Goal: Information Seeking & Learning: Learn about a topic

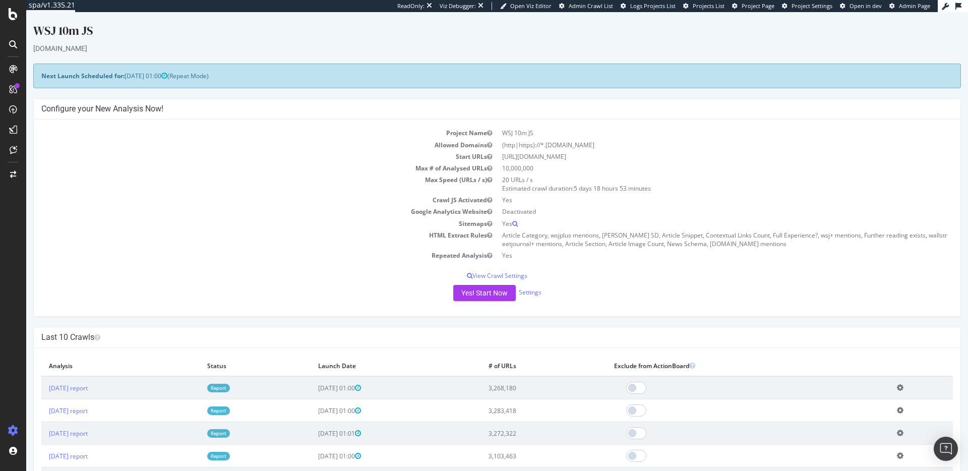
scroll to position [65, 0]
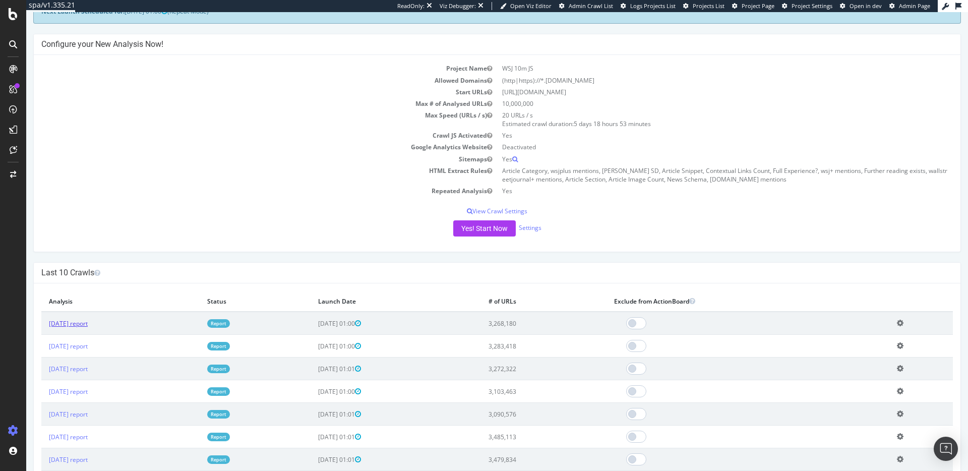
click at [87, 322] on link "[DATE] report" at bounding box center [68, 323] width 39 height 9
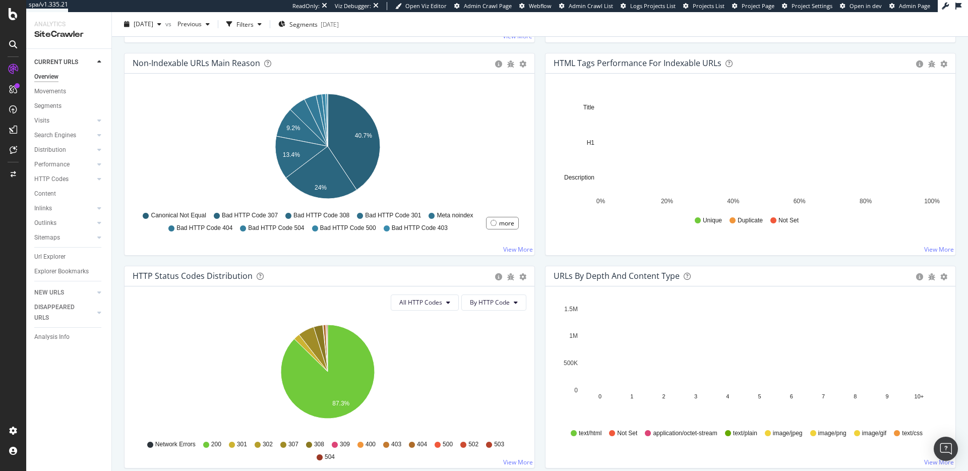
scroll to position [219, 0]
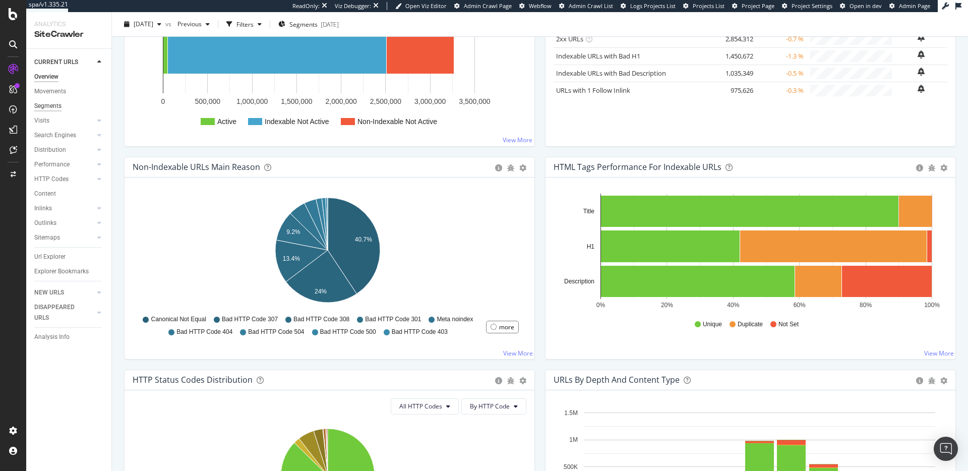
click at [50, 107] on div "Segments" at bounding box center [47, 106] width 27 height 11
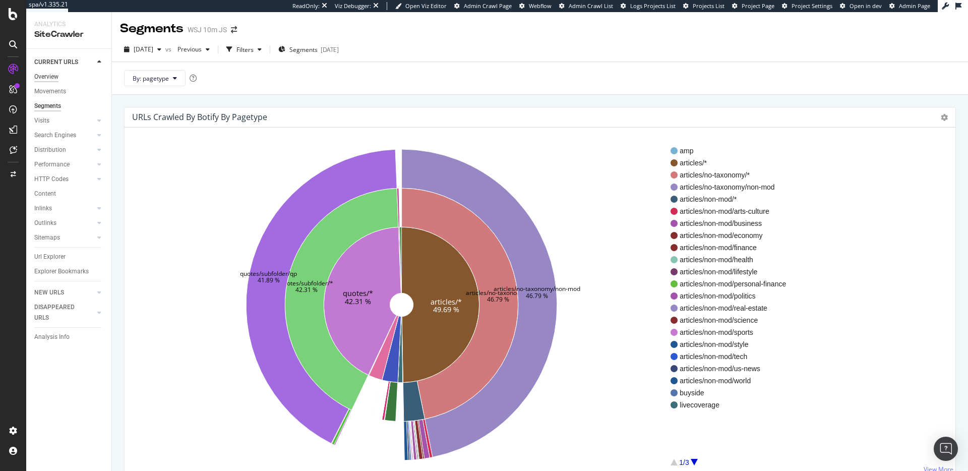
click at [46, 73] on div "Overview" at bounding box center [46, 77] width 24 height 11
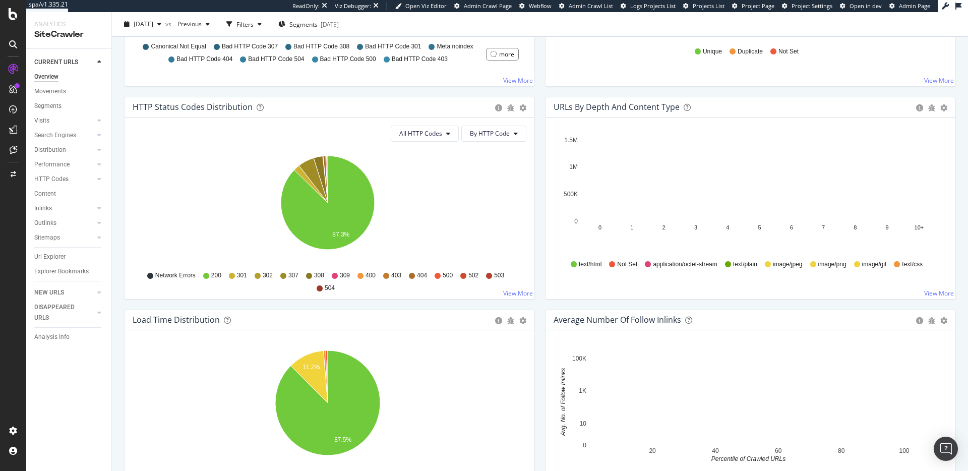
scroll to position [758, 0]
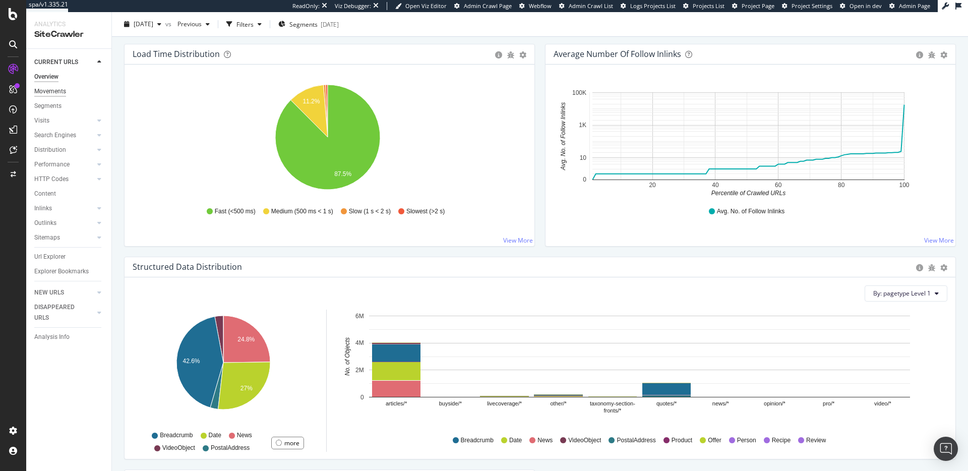
click at [43, 94] on div "Movements" at bounding box center [50, 91] width 32 height 11
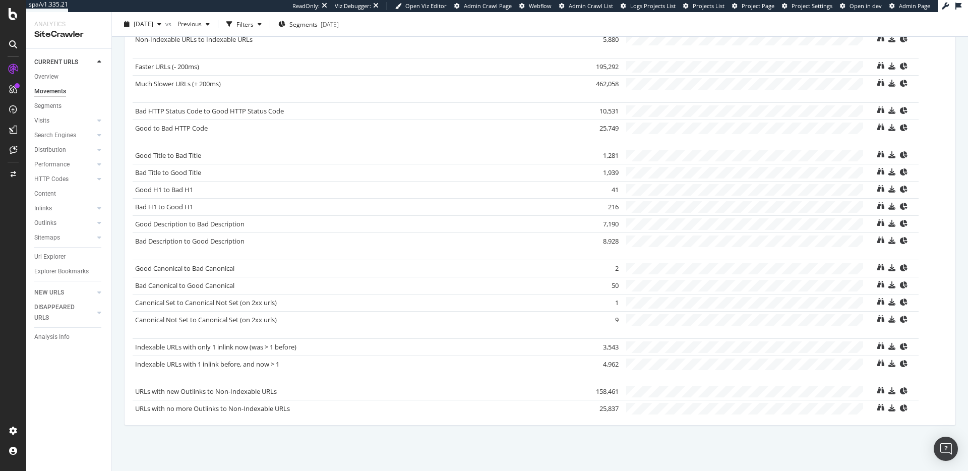
scroll to position [614, 0]
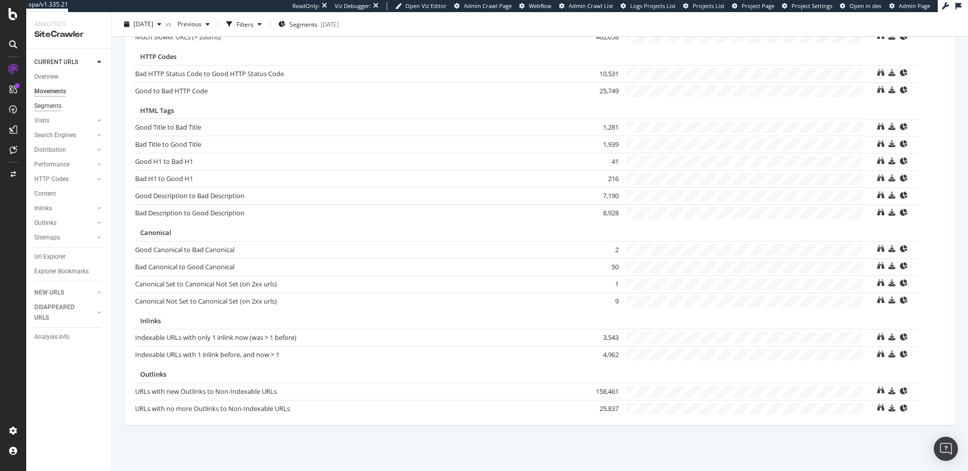
click at [59, 103] on div "Segments" at bounding box center [47, 106] width 27 height 11
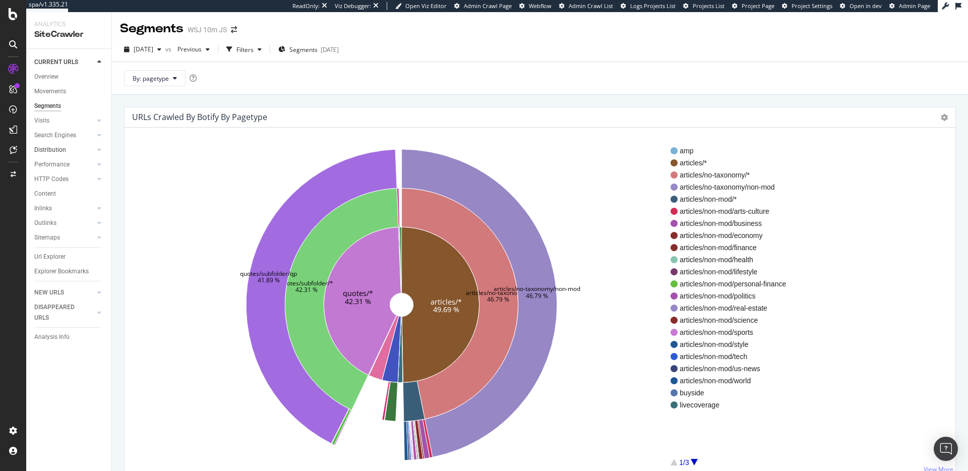
click at [75, 148] on link "Distribution" at bounding box center [64, 150] width 60 height 11
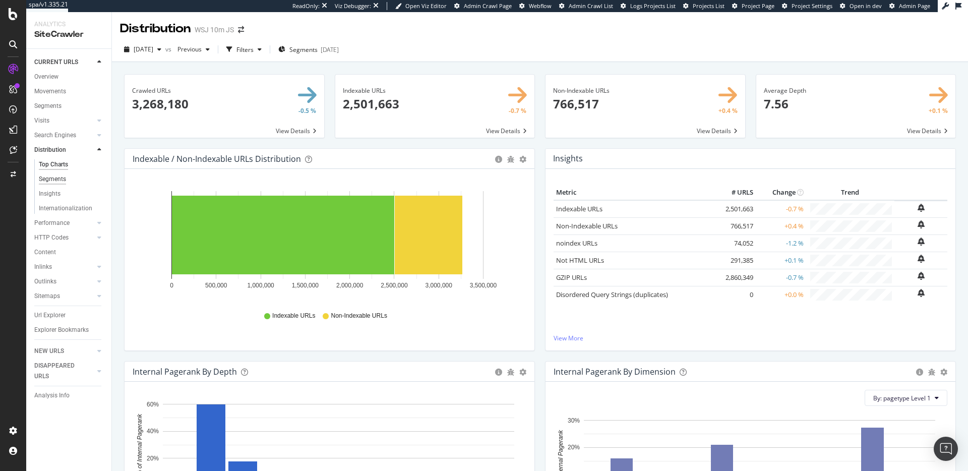
click at [62, 178] on div "Segments" at bounding box center [52, 179] width 27 height 11
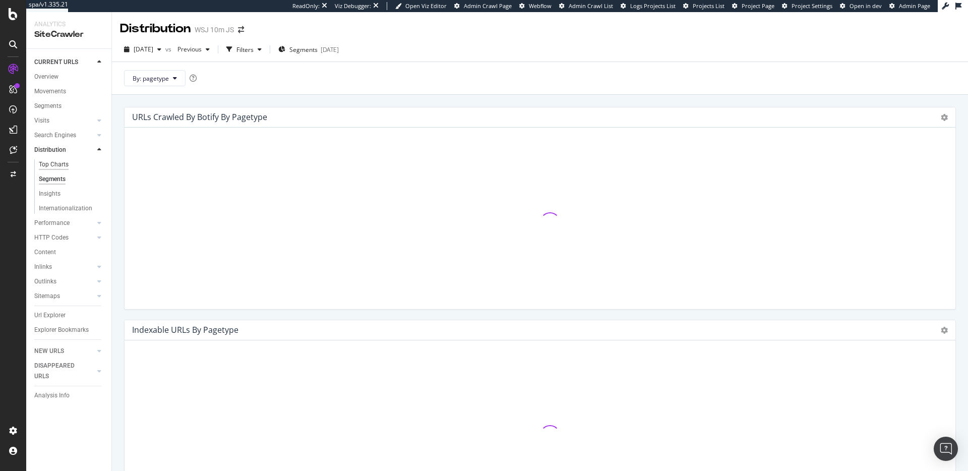
click at [64, 160] on div "Top Charts" at bounding box center [54, 164] width 30 height 11
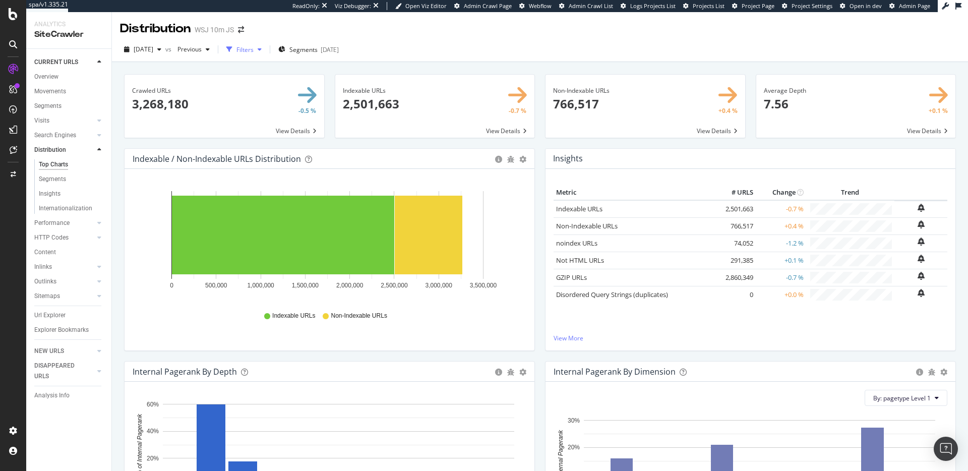
click at [254, 52] on div "Filters" at bounding box center [245, 49] width 17 height 9
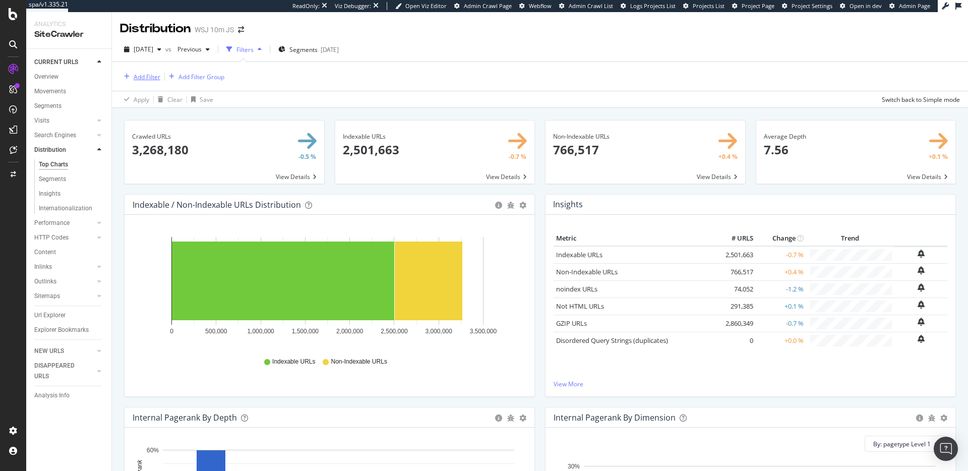
click at [135, 77] on div "Add Filter" at bounding box center [147, 77] width 27 height 9
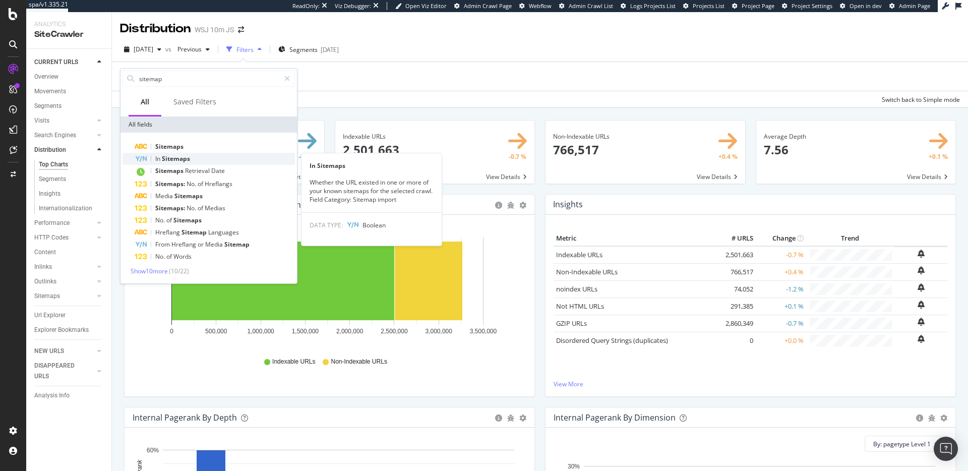
type input "sitemap"
click at [200, 157] on div "In Sitemaps" at bounding box center [215, 159] width 160 height 12
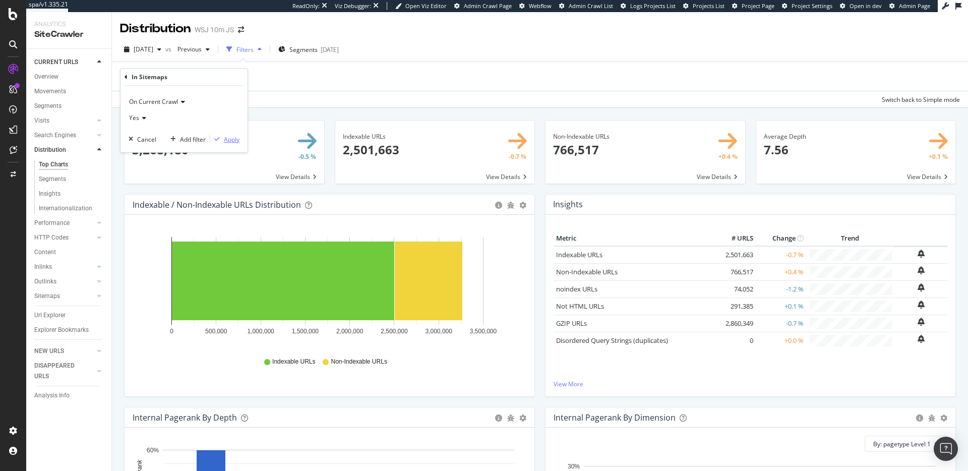
click at [227, 138] on div "Apply" at bounding box center [232, 139] width 16 height 9
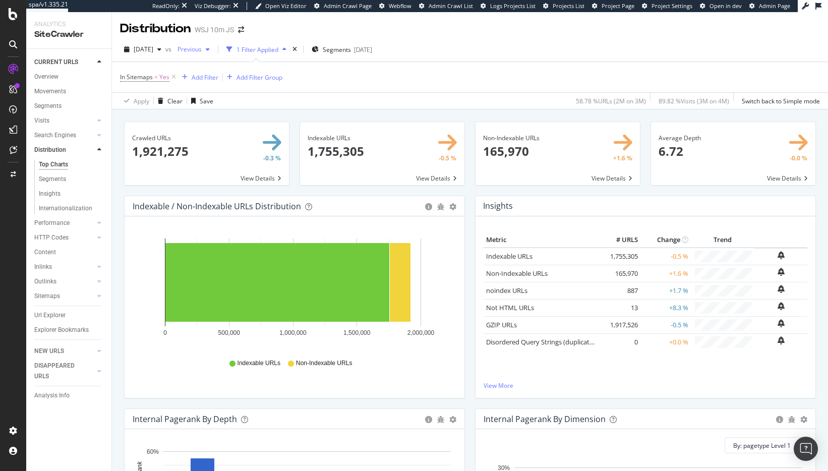
click at [202, 49] on span "Previous" at bounding box center [188, 49] width 28 height 9
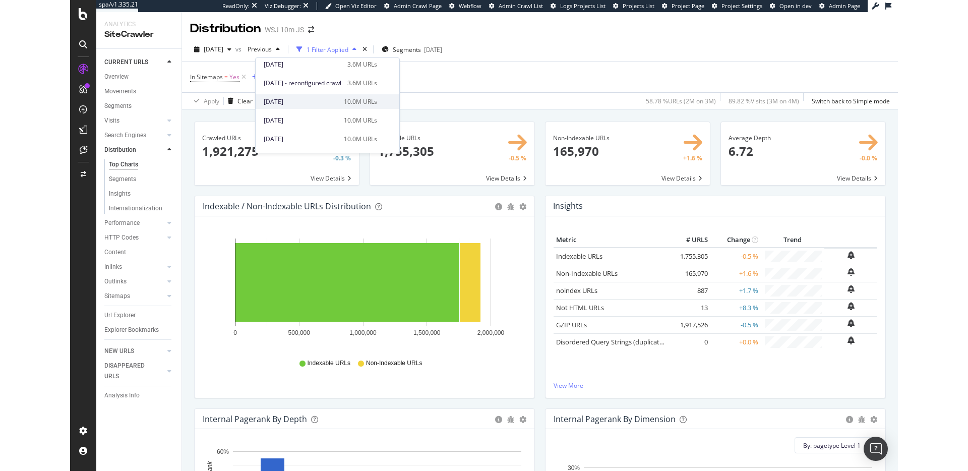
scroll to position [218, 0]
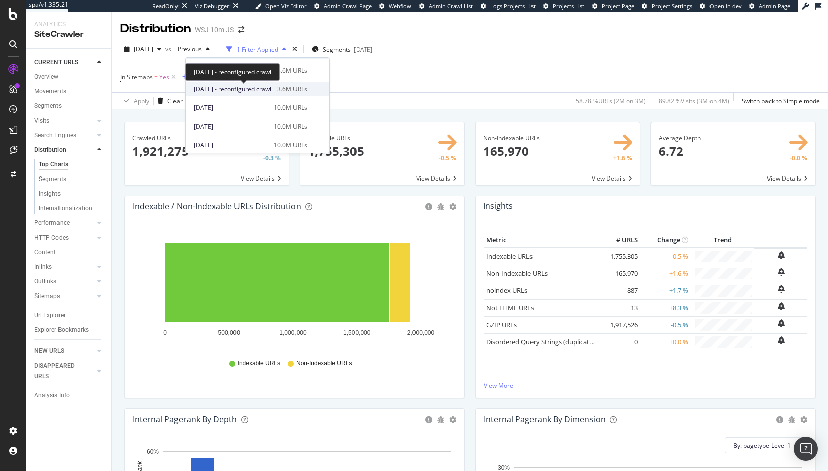
click at [255, 92] on span "[DATE] - reconfigured crawl" at bounding box center [233, 89] width 78 height 9
